Goal: Information Seeking & Learning: Learn about a topic

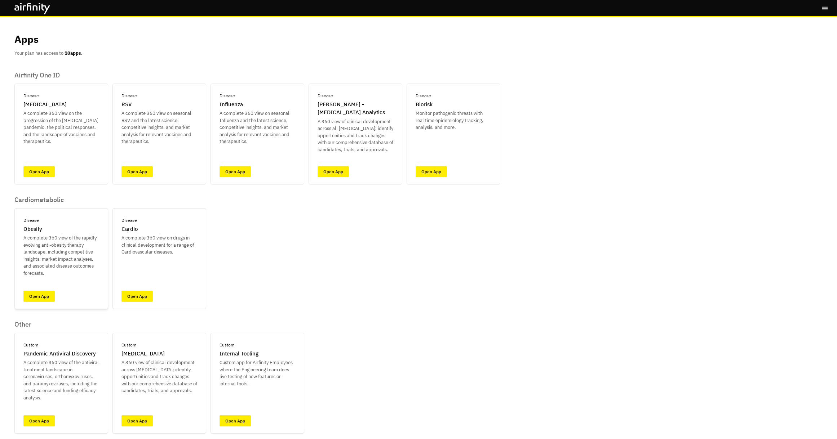
click at [49, 302] on div "Disease Obesity A complete 360 view of the rapidly evolving anti-obesity therap…" at bounding box center [61, 258] width 94 height 101
click at [49, 298] on link "Open App" at bounding box center [38, 296] width 31 height 11
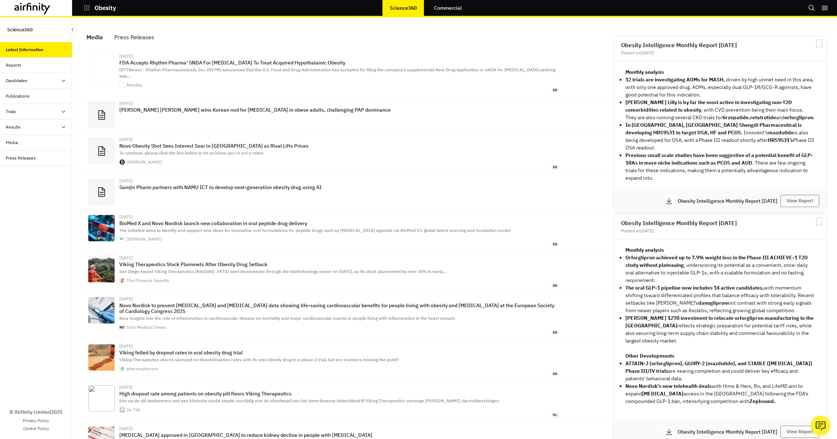
scroll to position [460, 216]
click at [455, 3] on link "Commercial" at bounding box center [448, 7] width 42 height 17
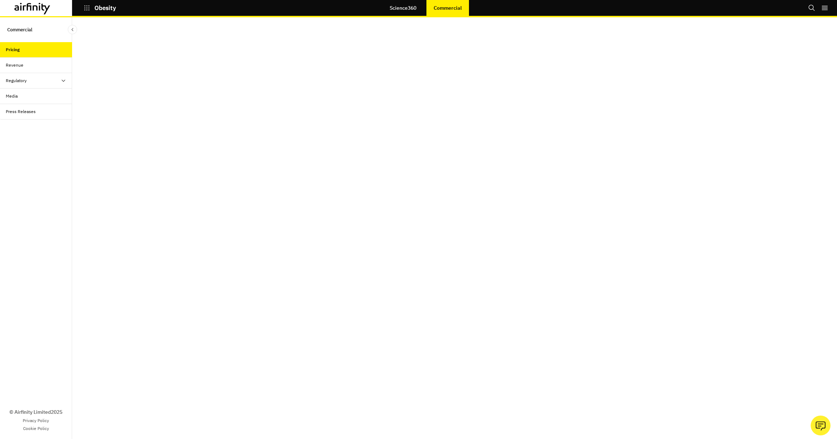
click at [31, 63] on div "Revenue" at bounding box center [39, 65] width 66 height 6
